Goal: Task Accomplishment & Management: Manage account settings

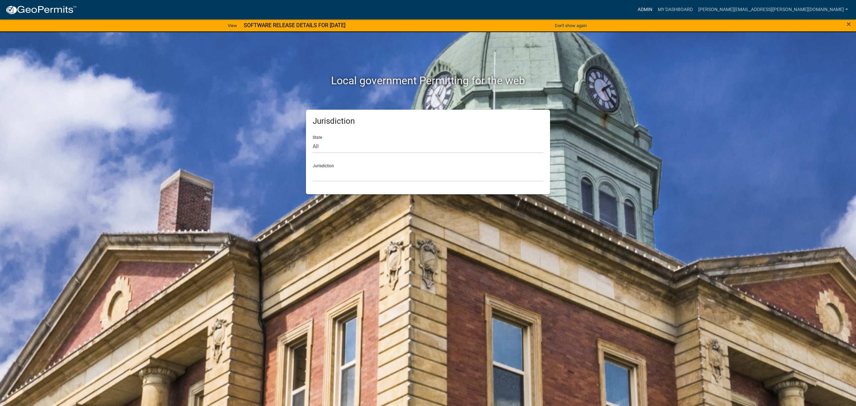
click at [655, 9] on link "Admin" at bounding box center [645, 9] width 20 height 13
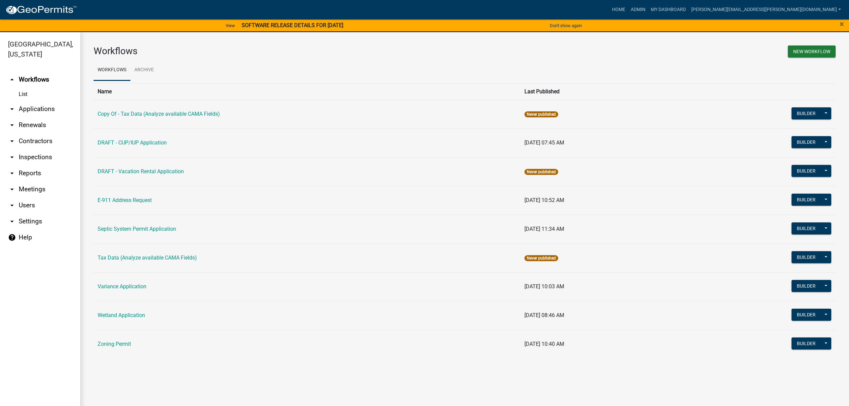
click at [22, 107] on link "arrow_drop_down Applications" at bounding box center [40, 109] width 80 height 16
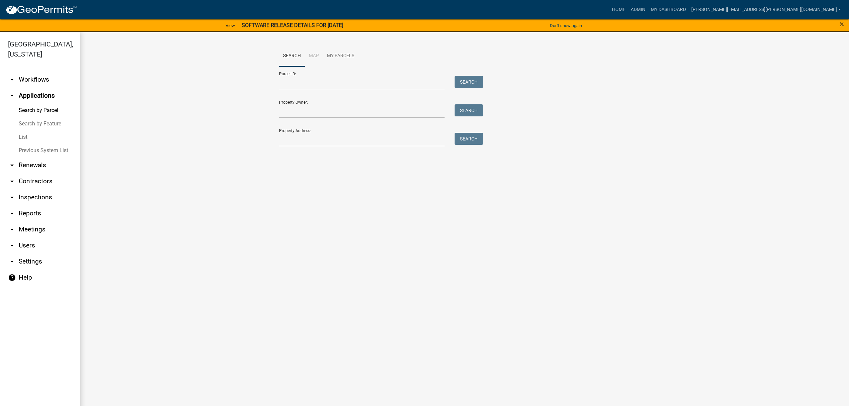
click at [22, 138] on link "List" at bounding box center [40, 136] width 80 height 13
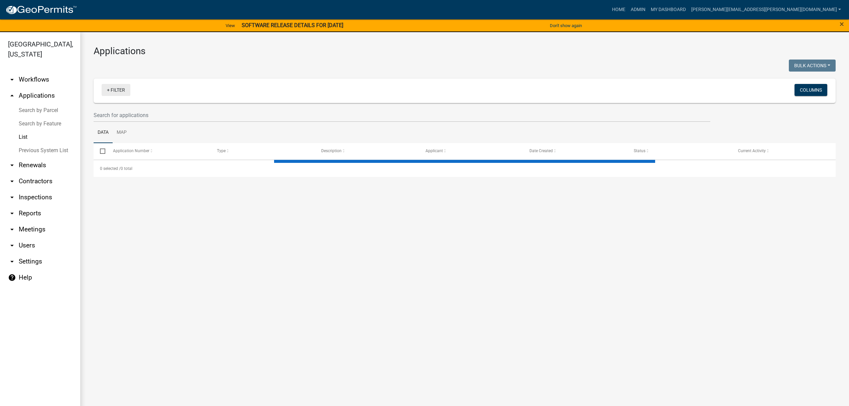
click at [119, 90] on link "+ Filter" at bounding box center [116, 90] width 29 height 12
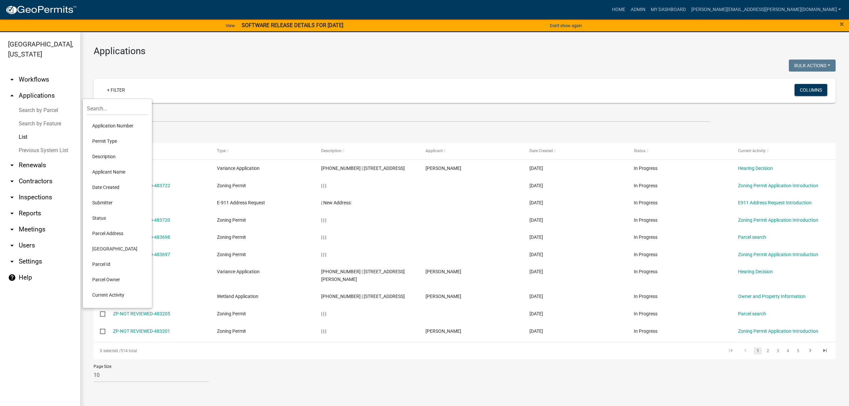
click at [111, 142] on li "Permit Type" at bounding box center [117, 140] width 61 height 15
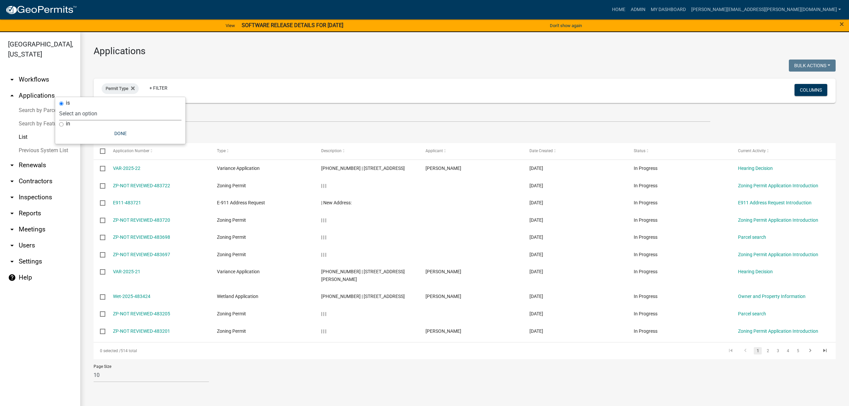
click at [120, 117] on select "Select an option Copy Of - Tax Data (Analyze available CAMA Fields) DRAFT - CUP…" at bounding box center [120, 114] width 122 height 14
select select "723add3b-0af6-448f-a2ac-fe47352dd830"
click at [82, 107] on select "Select an option Copy Of - Tax Data (Analyze available CAMA Fields) DRAFT - CUP…" at bounding box center [120, 114] width 122 height 14
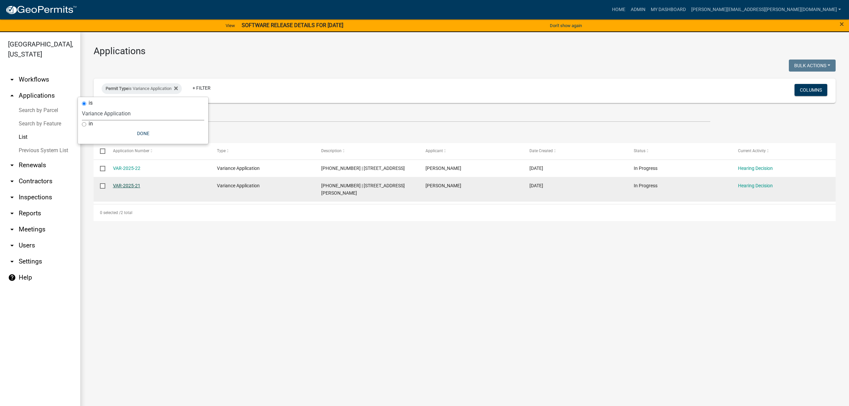
click at [123, 186] on link "VAR-2025-21" at bounding box center [126, 185] width 27 height 5
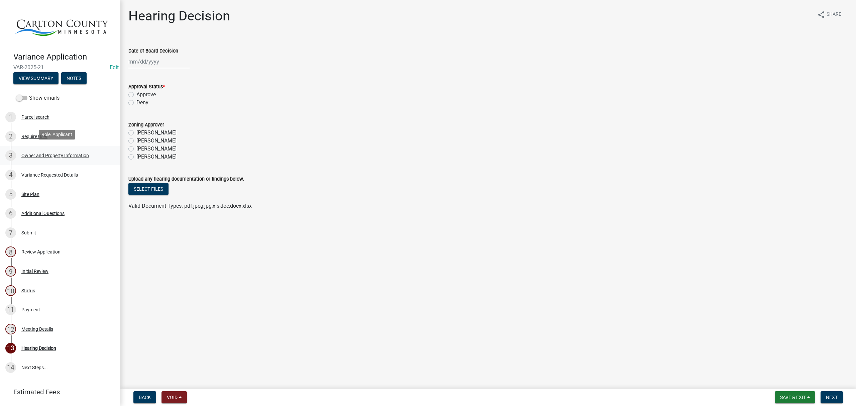
click at [38, 153] on div "Owner and Property Information" at bounding box center [55, 155] width 68 height 5
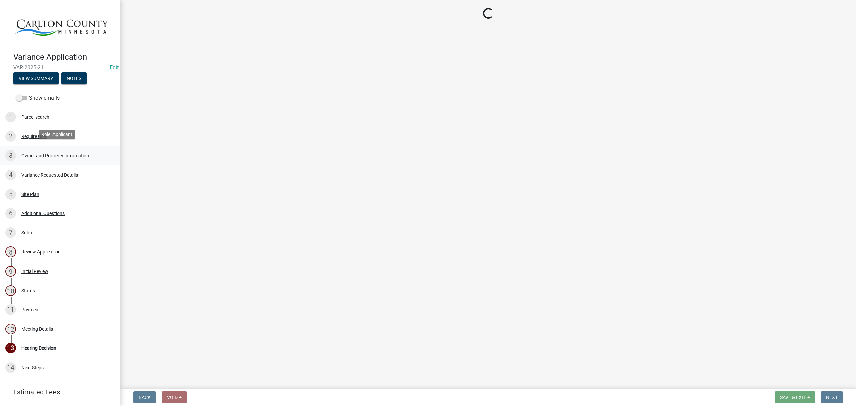
select select "351b0fae-054d-494c-a72c-417d4df961b9"
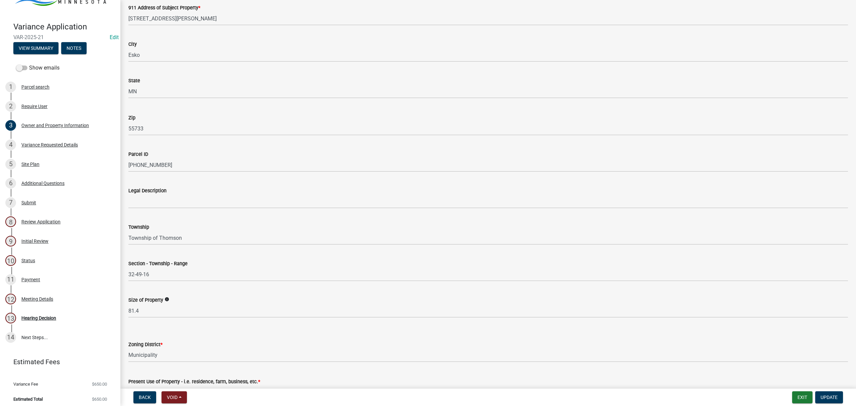
scroll to position [320, 0]
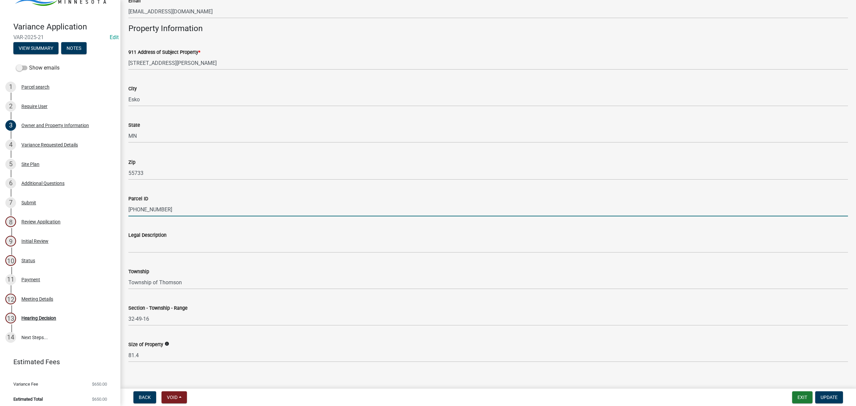
drag, startPoint x: 152, startPoint y: 211, endPoint x: 123, endPoint y: 209, distance: 28.8
click at [123, 209] on div "Parcel ID [PHONE_NUMBER]" at bounding box center [487, 200] width 729 height 31
click at [50, 142] on div "Variance Requested Details" at bounding box center [49, 144] width 56 height 5
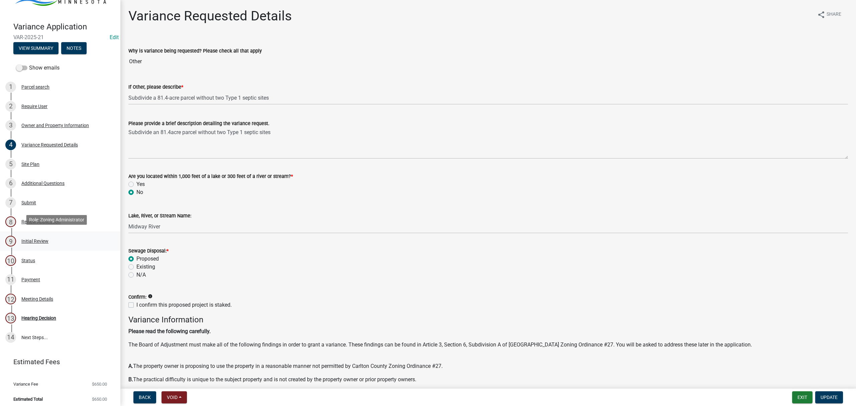
scroll to position [0, 0]
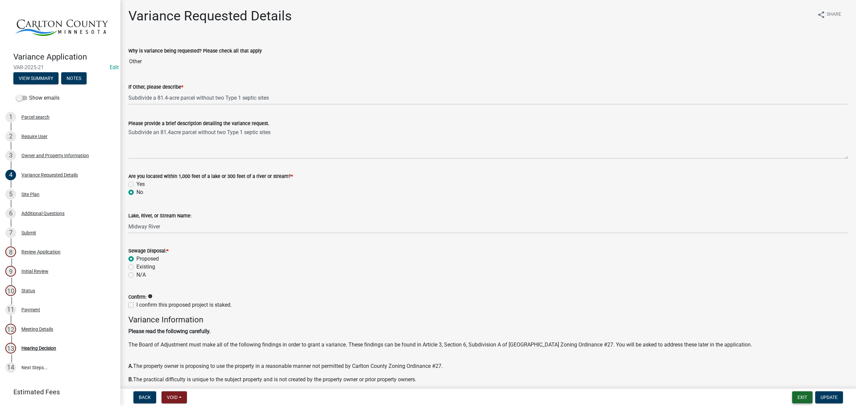
click at [803, 400] on button "Exit" at bounding box center [802, 397] width 20 height 12
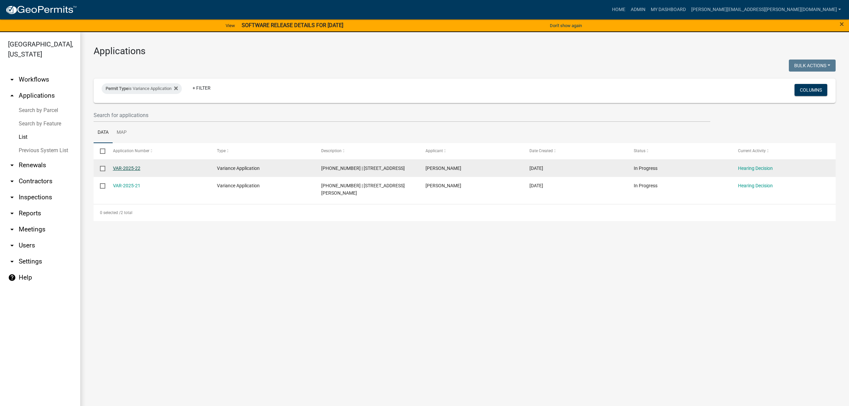
click at [121, 166] on link "VAR-2025-22" at bounding box center [126, 167] width 27 height 5
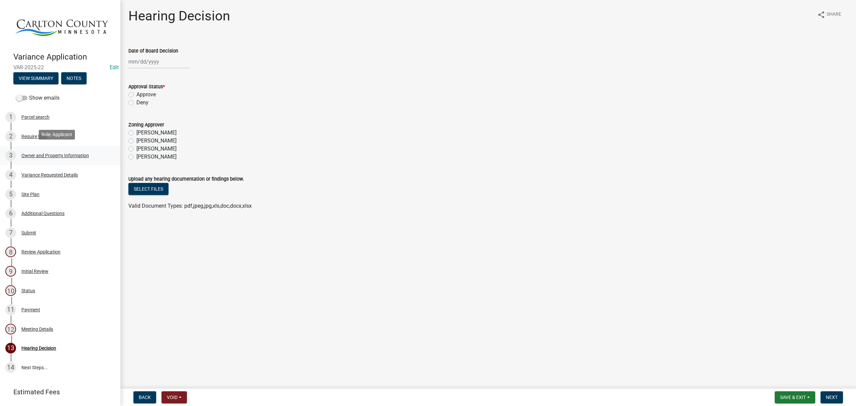
click at [56, 153] on div "Owner and Property Information" at bounding box center [55, 155] width 68 height 5
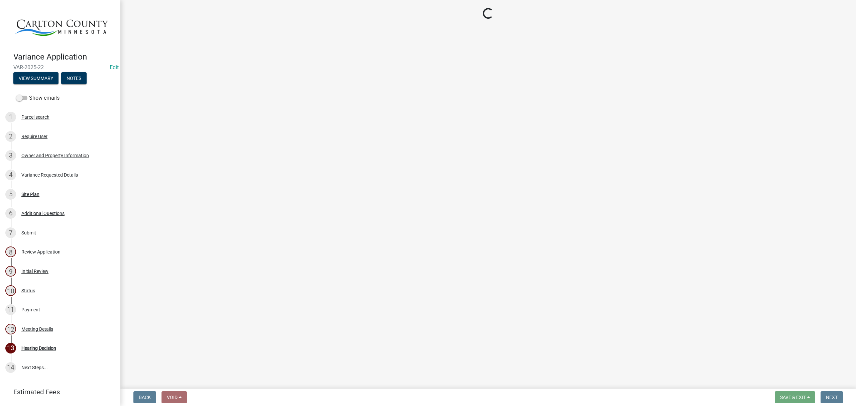
select select "342f297d-e66e-44c3-9aab-a7a7c58a864e"
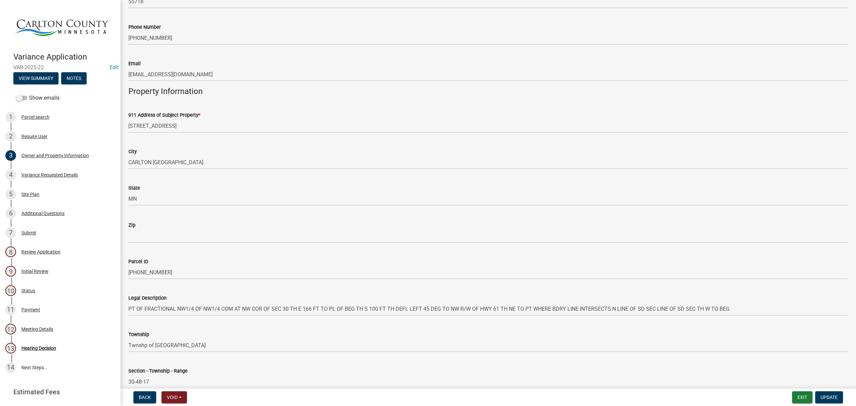
scroll to position [267, 0]
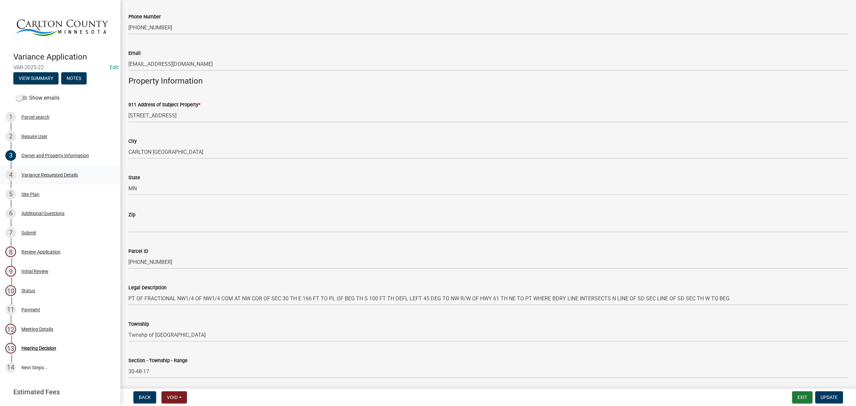
click at [39, 173] on div "Variance Requested Details" at bounding box center [49, 174] width 56 height 5
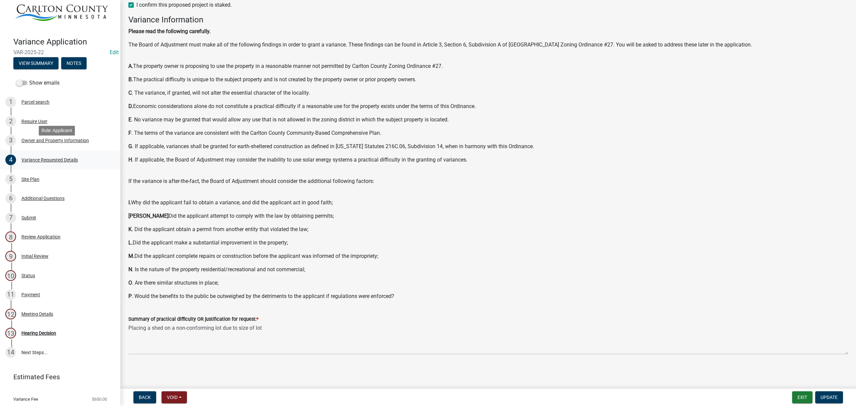
scroll to position [30, 0]
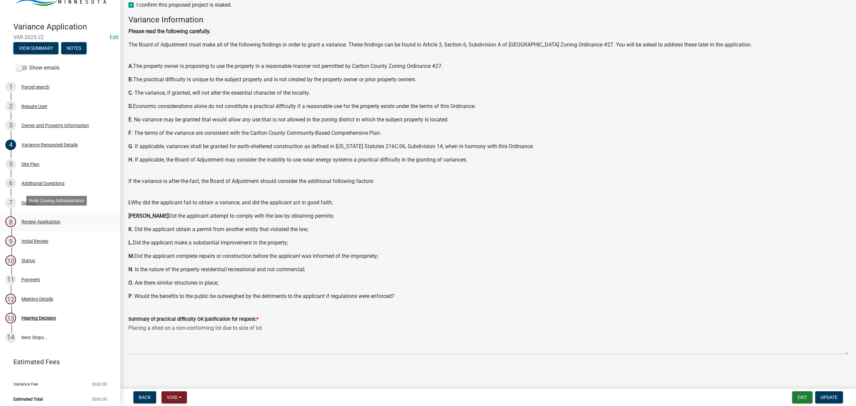
click at [36, 219] on div "Review Application" at bounding box center [40, 221] width 39 height 5
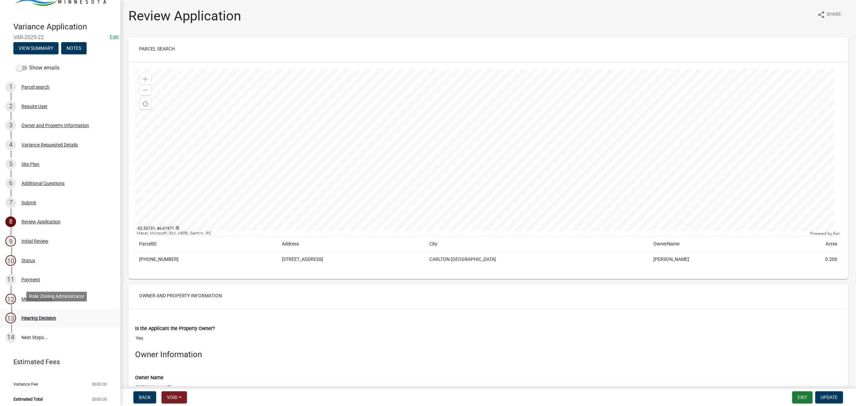
scroll to position [0, 0]
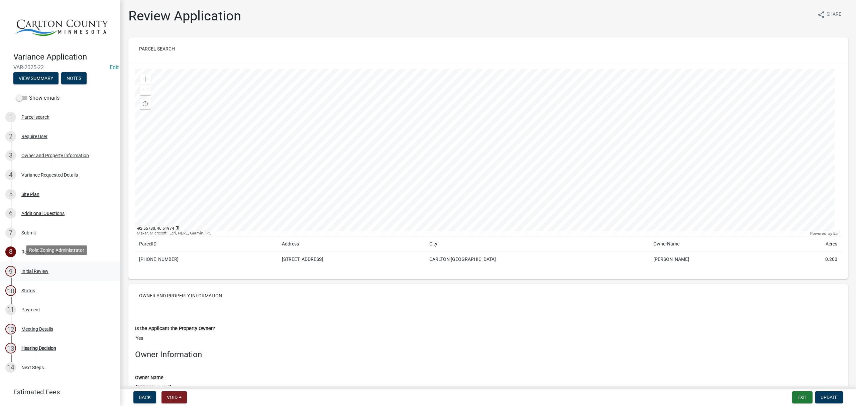
click at [31, 269] on div "Initial Review" at bounding box center [34, 271] width 27 height 5
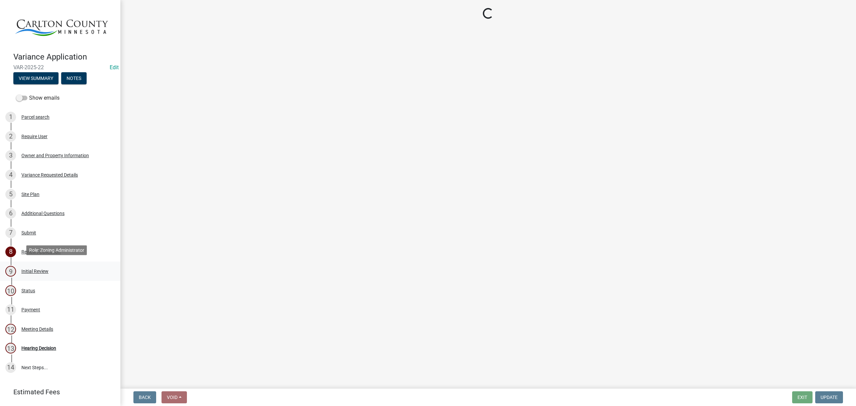
select select "342f297d-e66e-44c3-9aab-a7a7c58a864e"
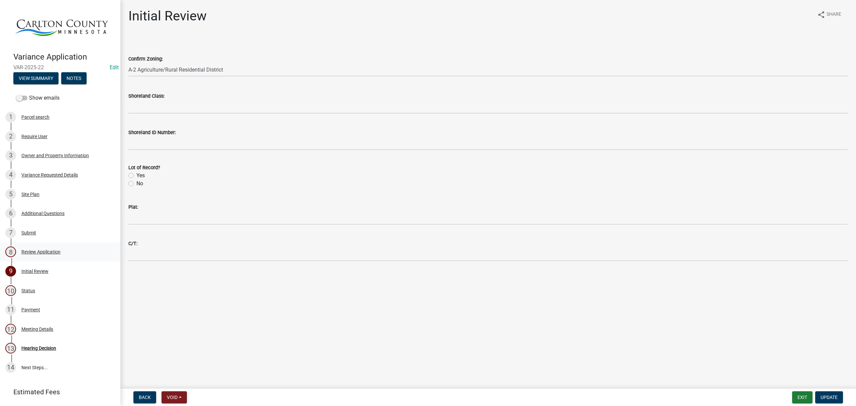
click at [34, 246] on div "8 Review Application" at bounding box center [57, 251] width 104 height 11
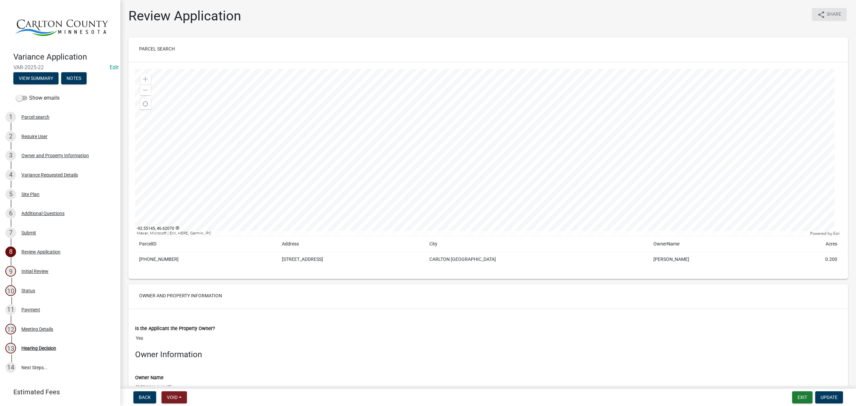
click at [832, 16] on span "Share" at bounding box center [833, 15] width 15 height 8
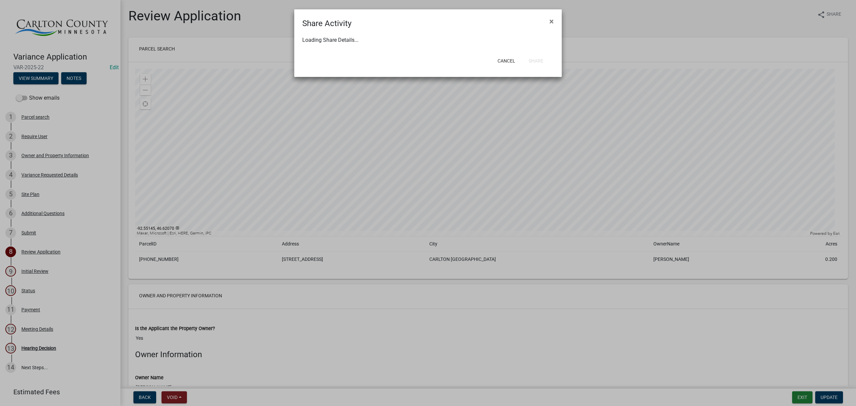
select select "1"
select select "0"
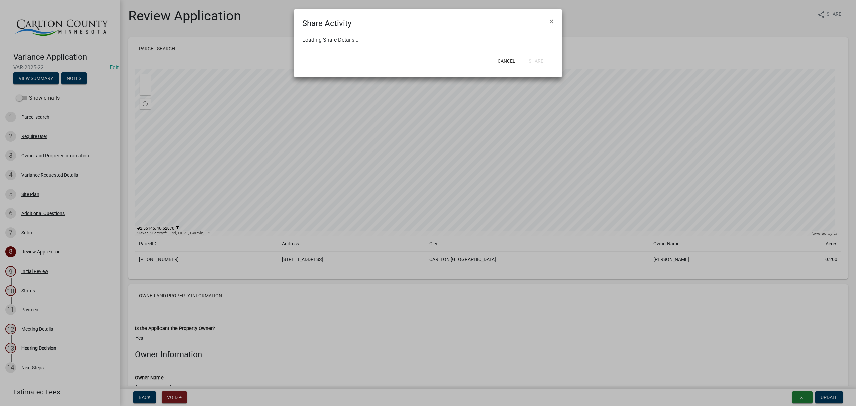
select select "0"
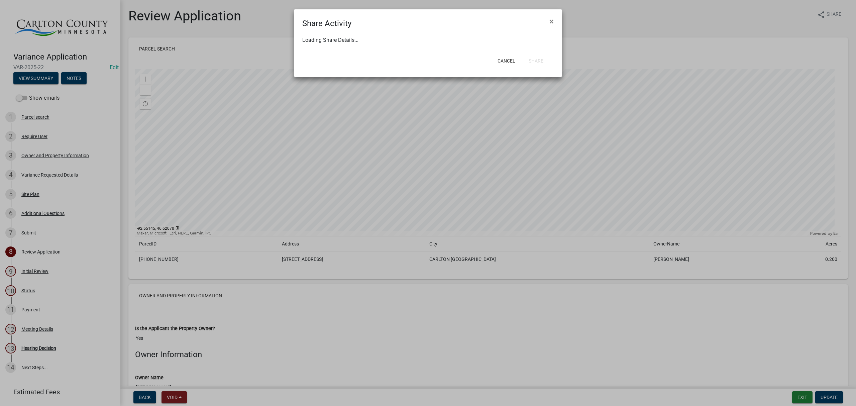
select select "0"
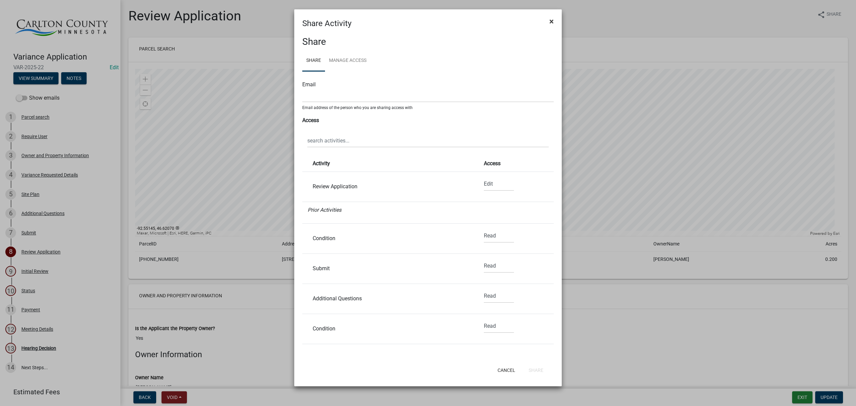
click at [554, 23] on button "×" at bounding box center [551, 21] width 15 height 19
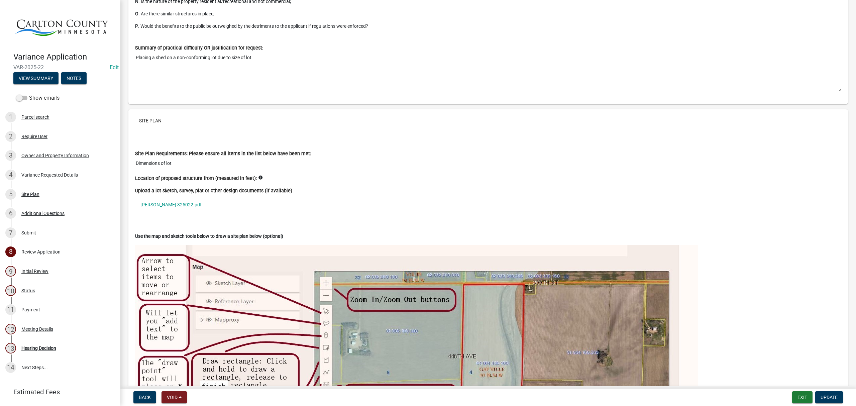
scroll to position [1542, 0]
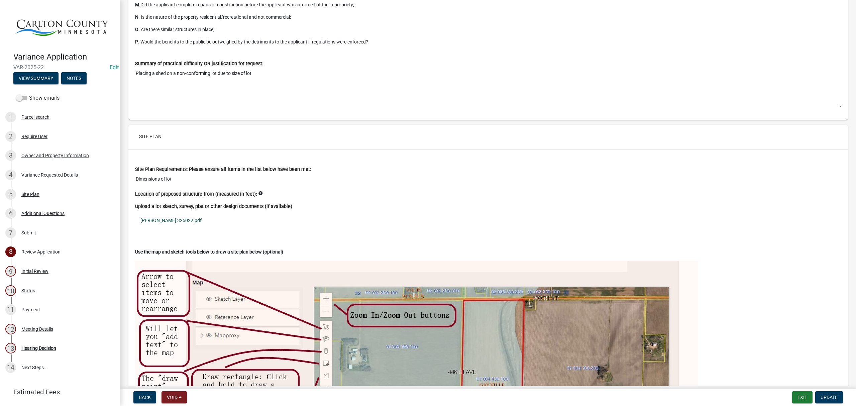
click at [181, 224] on link "[PERSON_NAME] 325022.pdf" at bounding box center [488, 220] width 706 height 15
click at [804, 396] on button "Exit" at bounding box center [802, 397] width 20 height 12
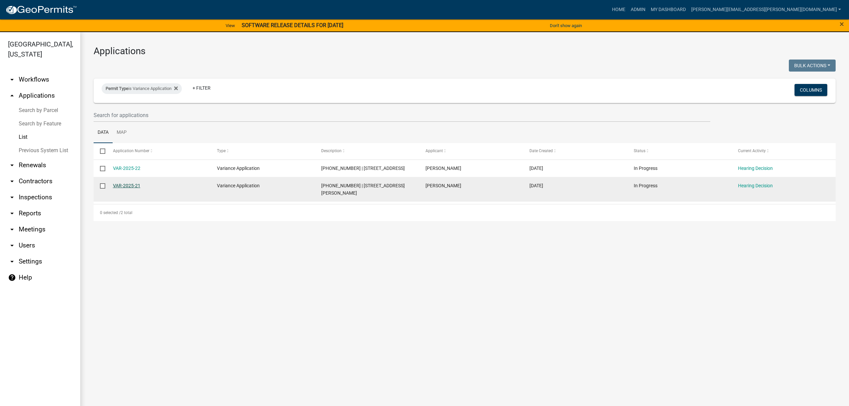
click at [116, 185] on link "VAR-2025-21" at bounding box center [126, 185] width 27 height 5
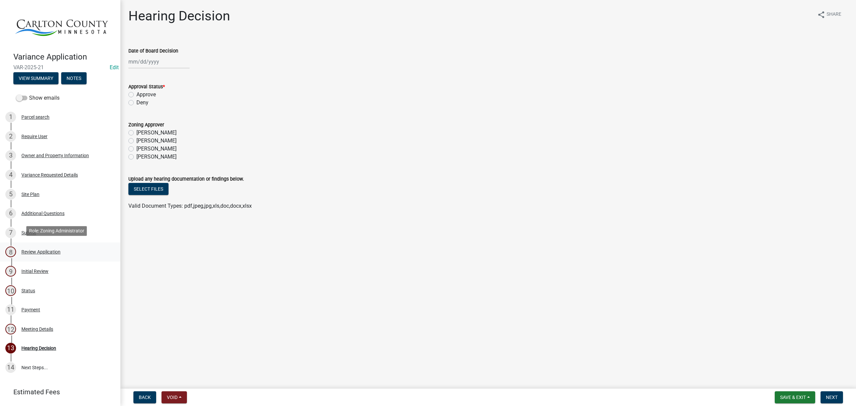
click at [39, 250] on div "Review Application" at bounding box center [40, 251] width 39 height 5
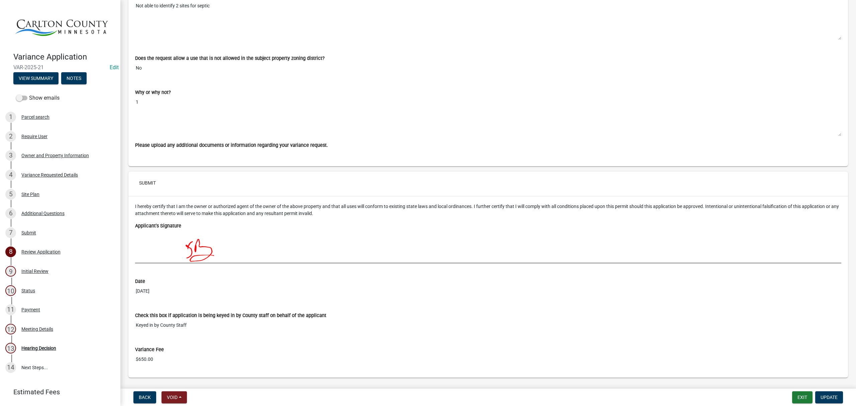
scroll to position [2802, 0]
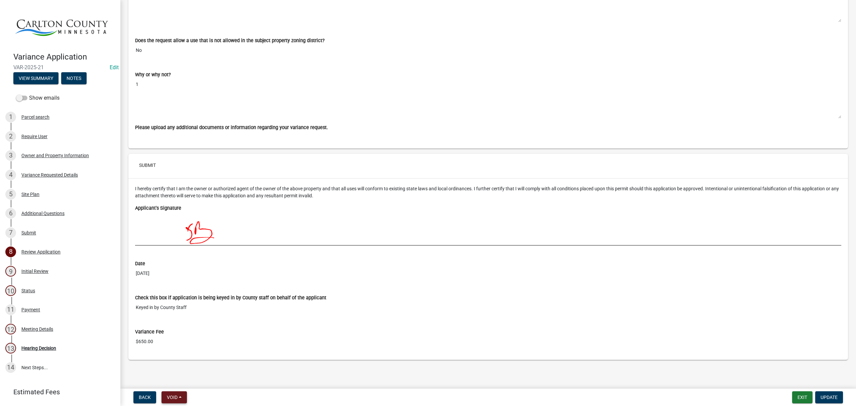
click at [179, 396] on button "Void" at bounding box center [173, 397] width 25 height 12
click at [274, 378] on main "Review Application share Share Parcel search Zoom in Zoom out Find my location …" at bounding box center [487, 193] width 735 height 386
click at [28, 249] on div "Review Application" at bounding box center [40, 251] width 39 height 5
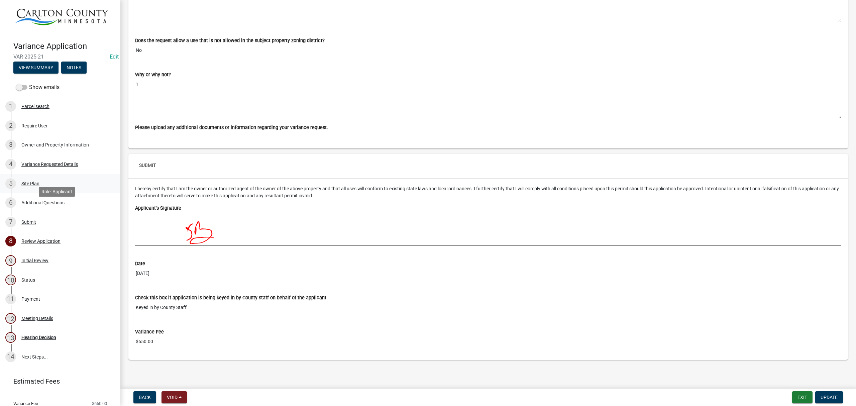
scroll to position [0, 0]
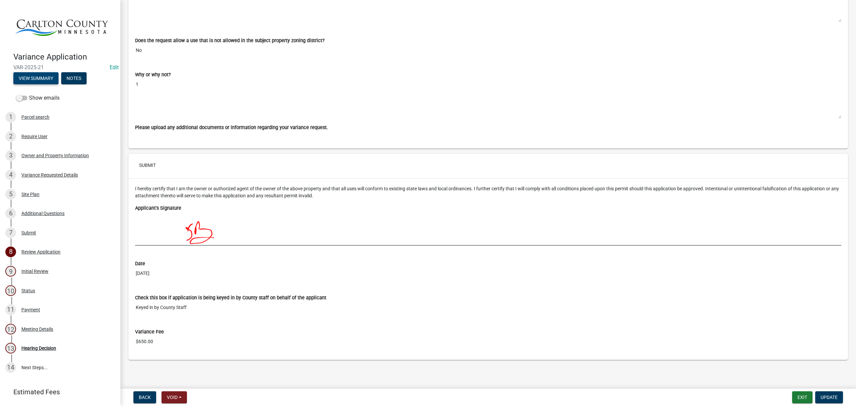
click at [48, 75] on button "View Summary" at bounding box center [35, 78] width 45 height 12
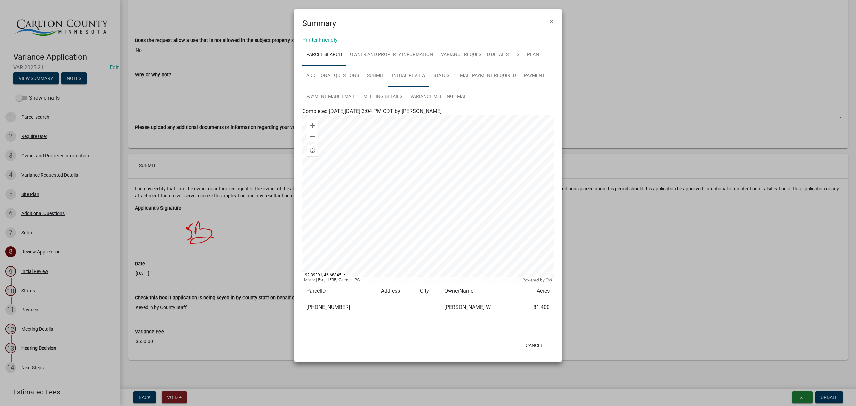
click at [413, 76] on link "Initial Review" at bounding box center [408, 75] width 41 height 21
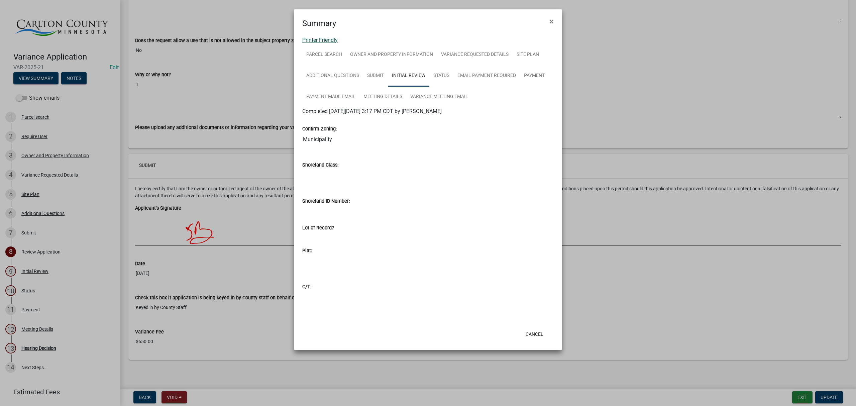
click at [330, 42] on link "Printer Friendly" at bounding box center [319, 40] width 35 height 6
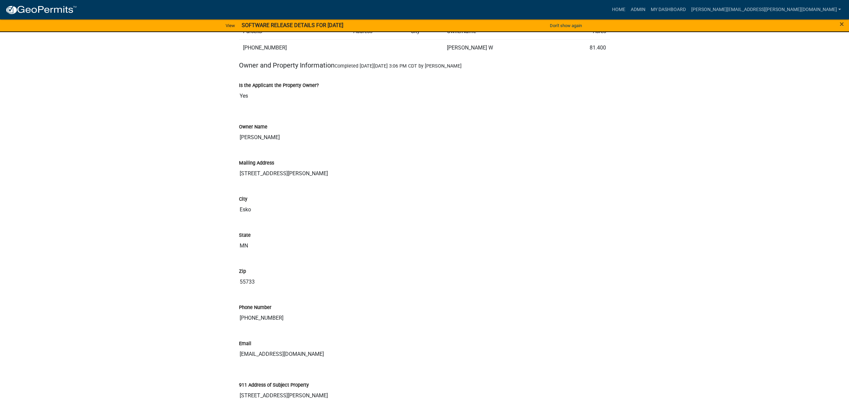
scroll to position [312, 0]
